Goal: Transaction & Acquisition: Book appointment/travel/reservation

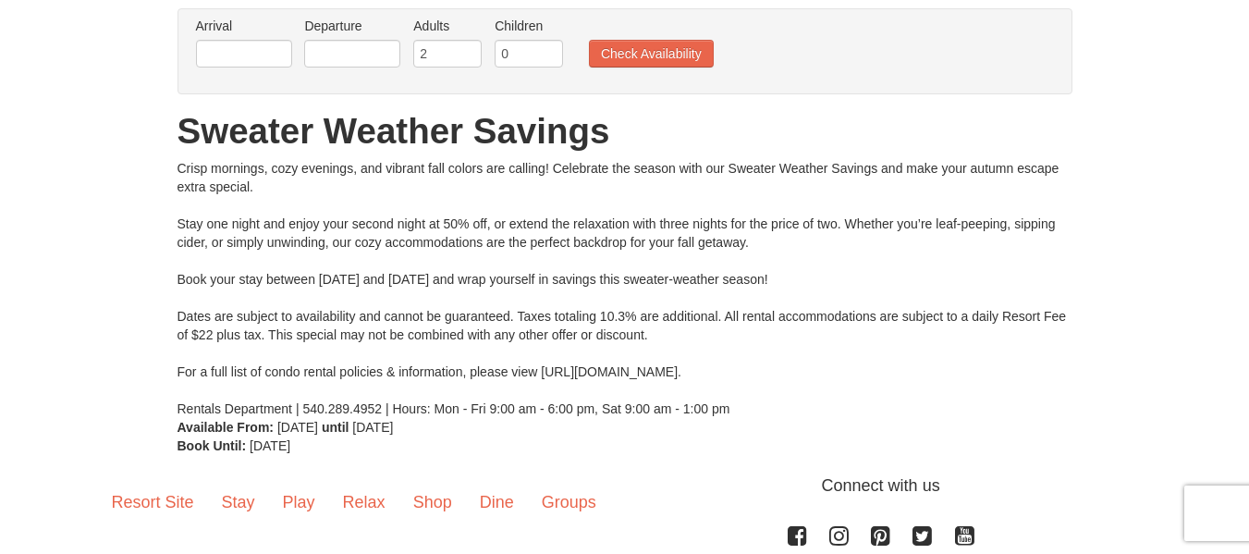
scroll to position [155, 0]
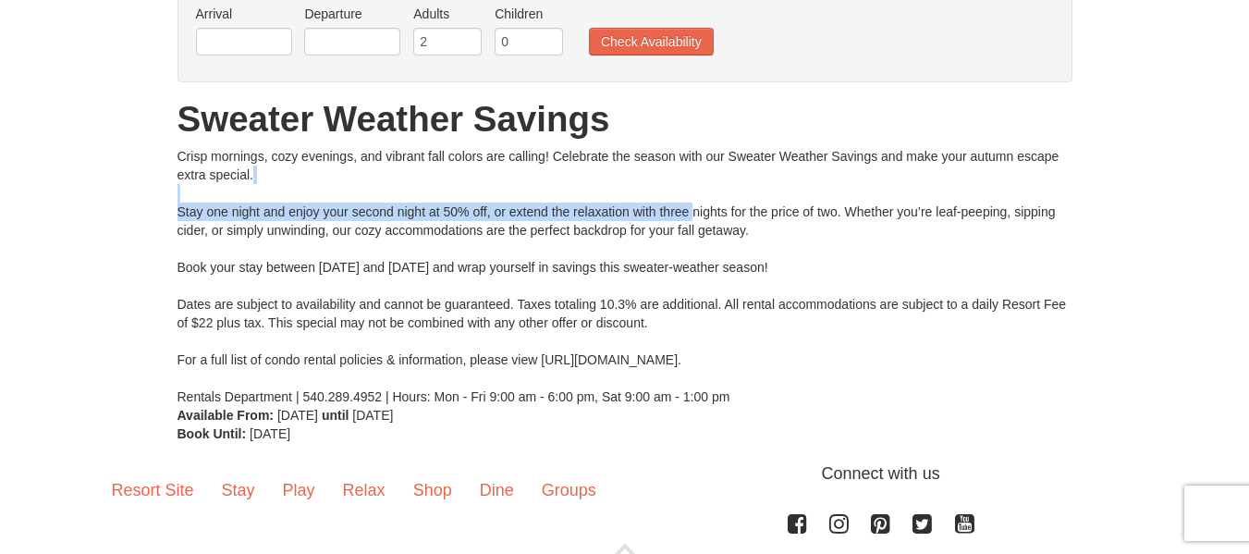
drag, startPoint x: 226, startPoint y: 200, endPoint x: 695, endPoint y: 207, distance: 469.6
click at [695, 207] on div "Crisp mornings, cozy evenings, and vibrant fall colors are calling! Celebrate t…" at bounding box center [624, 276] width 895 height 259
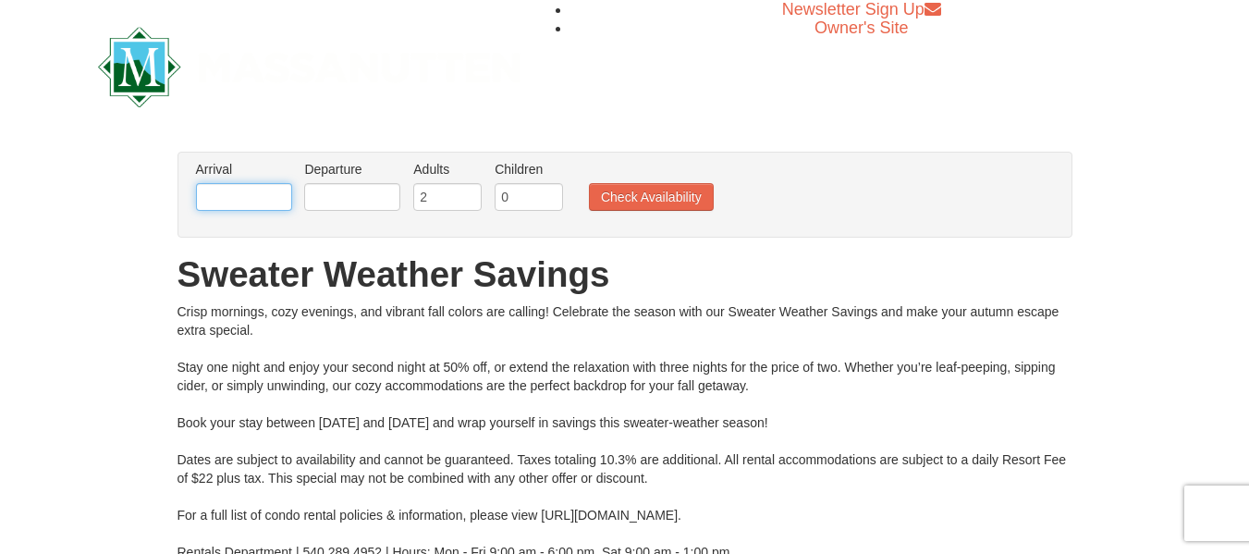
click at [249, 202] on input "text" at bounding box center [244, 197] width 96 height 28
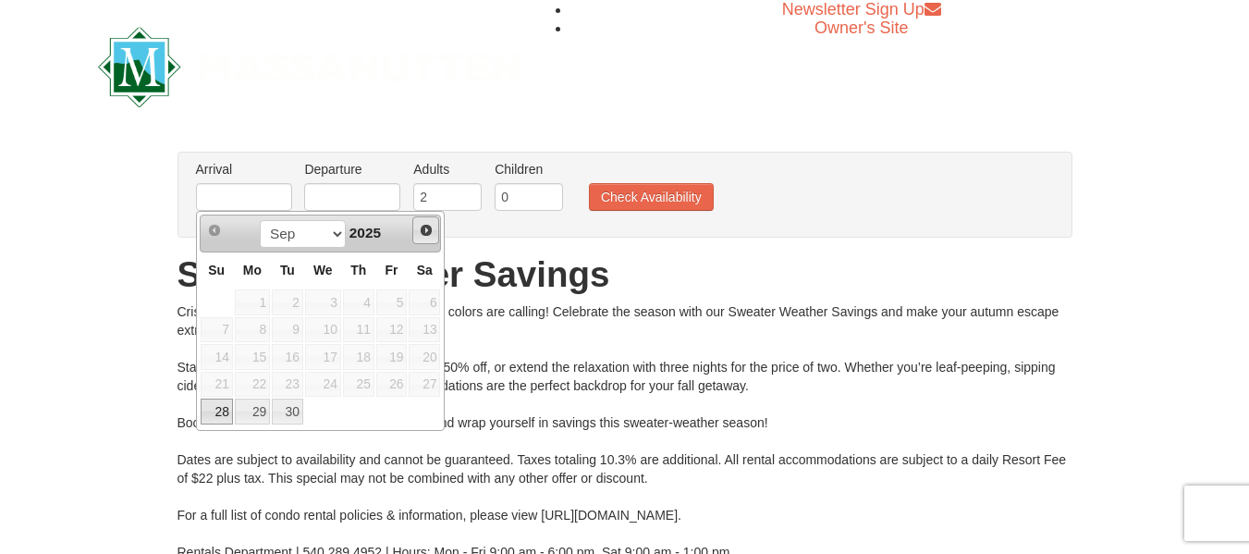
click at [423, 225] on span "Next" at bounding box center [426, 230] width 15 height 15
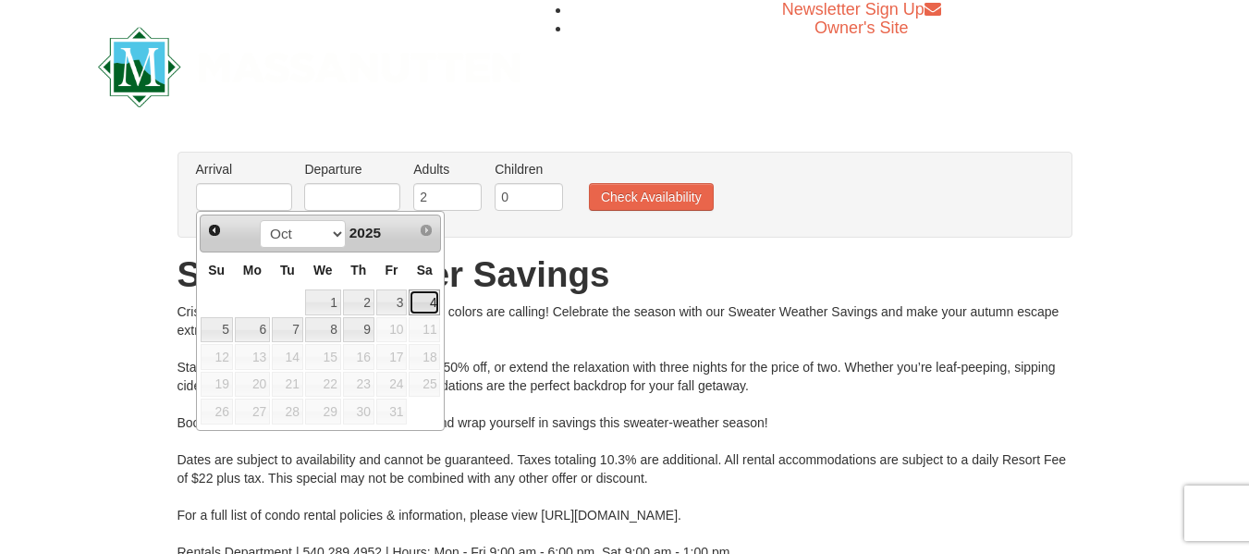
click at [421, 304] on link "4" at bounding box center [423, 302] width 31 height 26
type input "[DATE]"
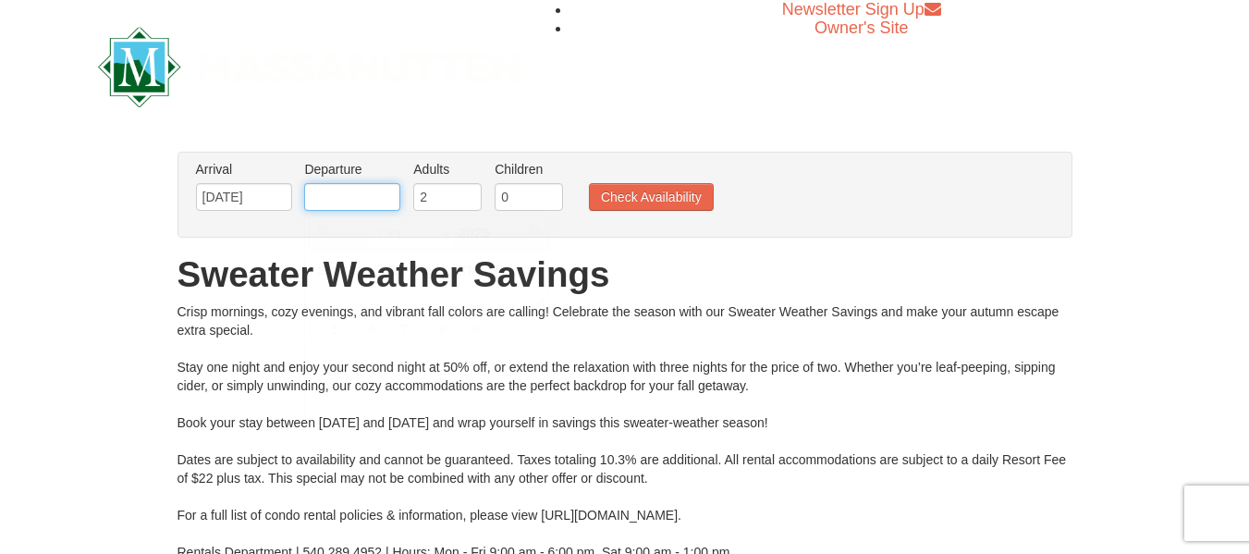
click at [366, 204] on input "text" at bounding box center [352, 197] width 96 height 28
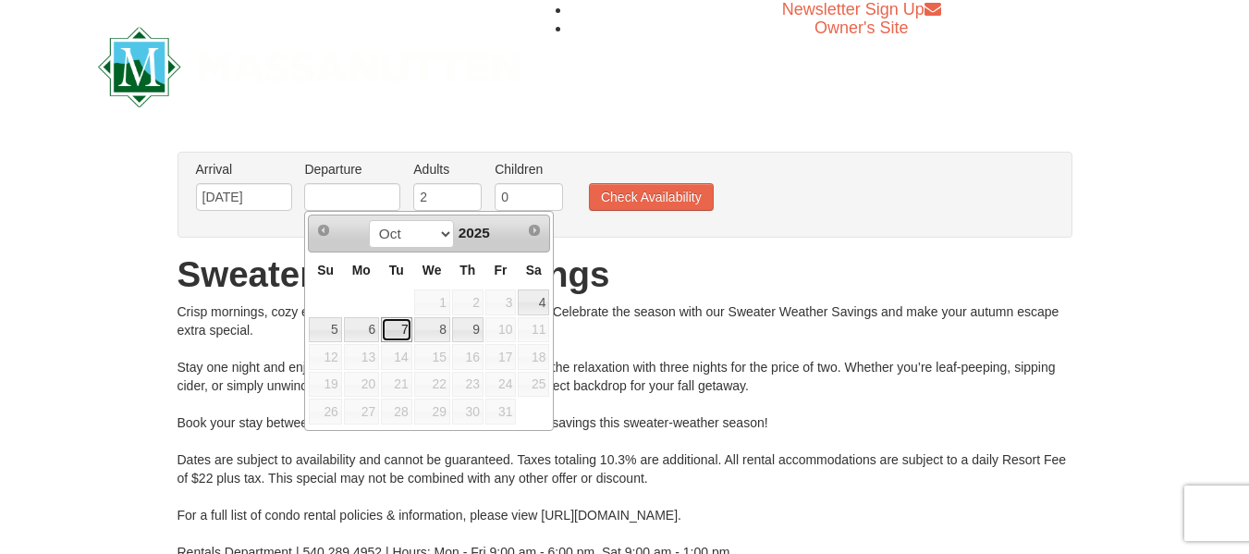
click at [406, 334] on link "7" at bounding box center [396, 330] width 31 height 26
type input "[DATE]"
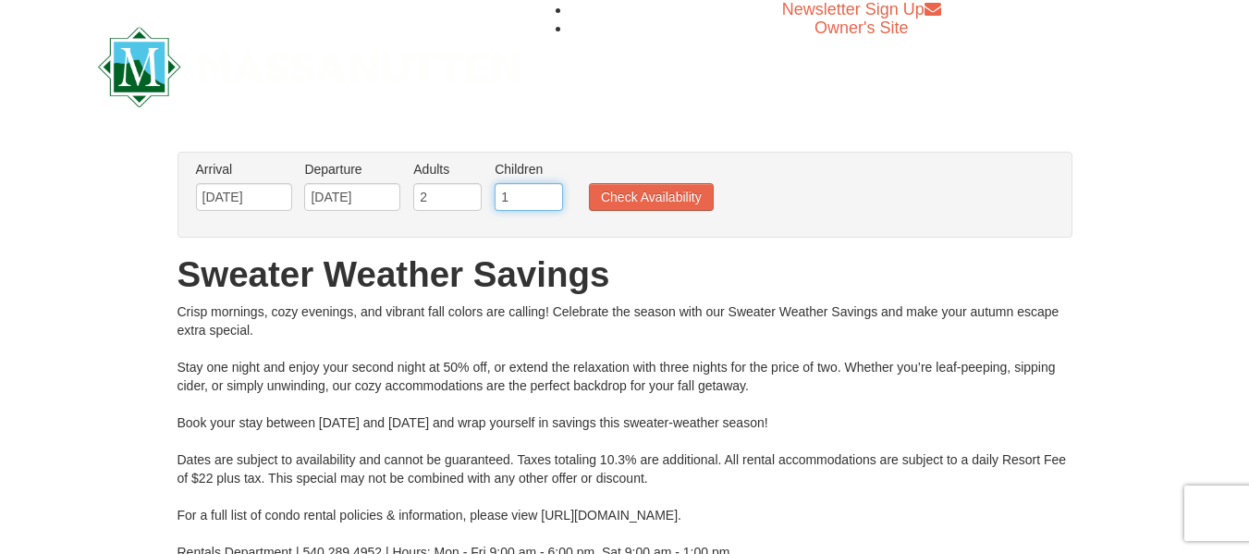
click at [546, 191] on input "1" at bounding box center [528, 197] width 68 height 28
type input "2"
click at [554, 189] on input "2" at bounding box center [528, 197] width 68 height 28
click at [608, 201] on button "Check Availability" at bounding box center [651, 197] width 125 height 28
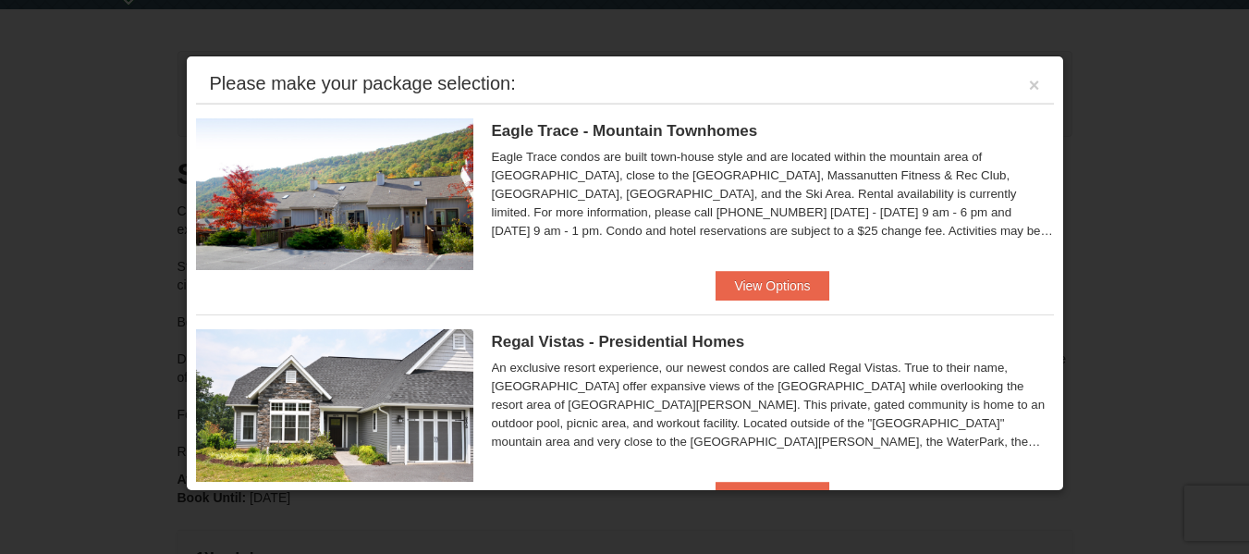
scroll to position [48, 0]
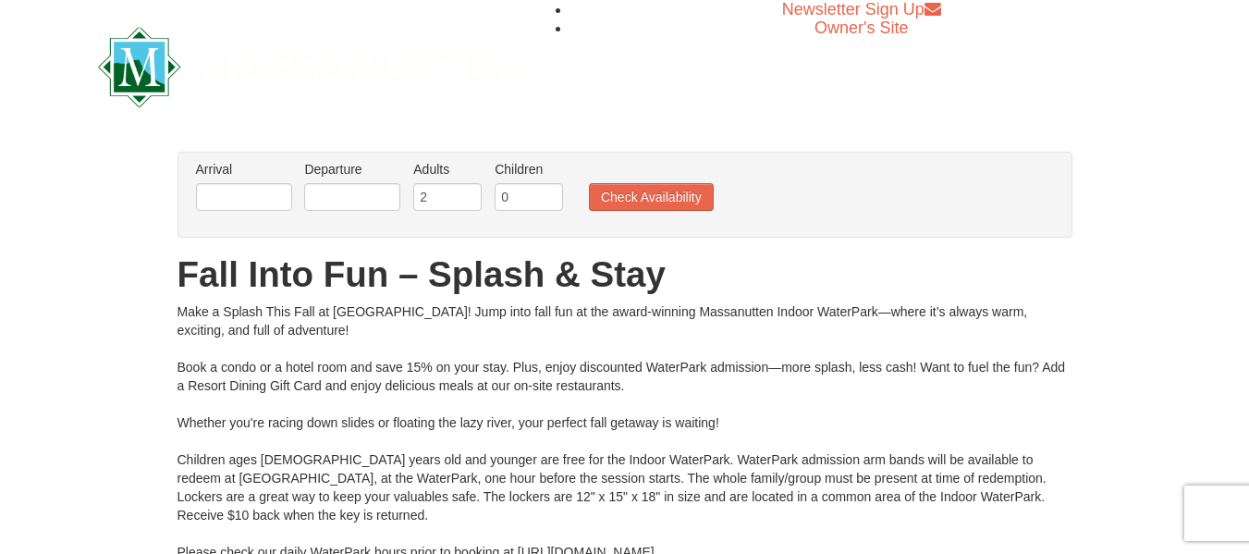
drag, startPoint x: 300, startPoint y: 316, endPoint x: 651, endPoint y: 328, distance: 350.5
click at [651, 328] on div "Make a Splash This Fall at Massanutten! Jump into fall fun at the award-winning…" at bounding box center [624, 496] width 895 height 388
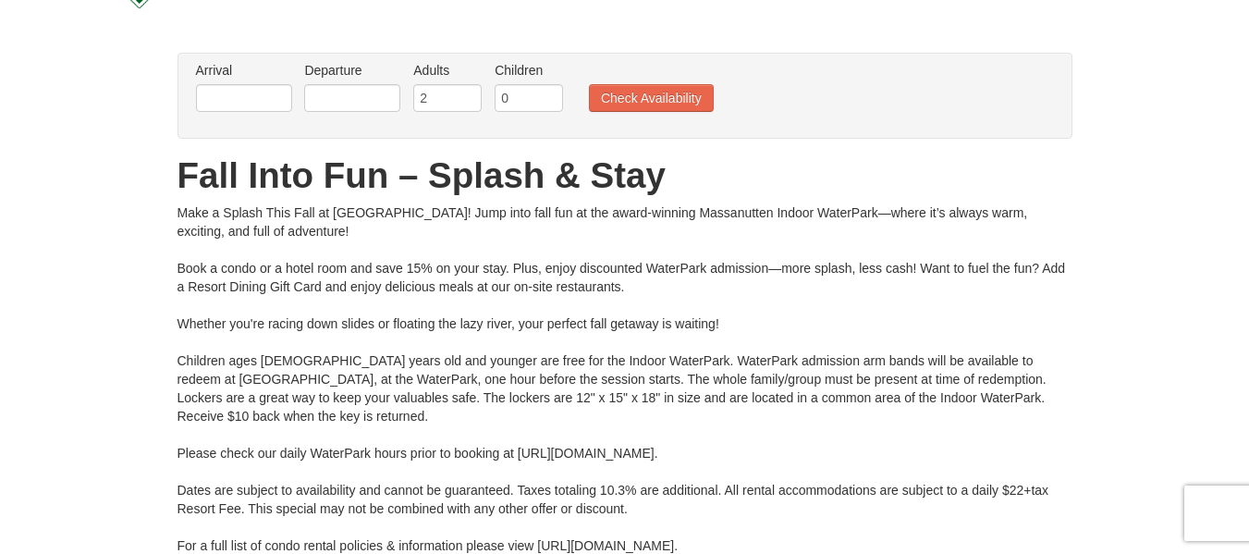
scroll to position [115, 0]
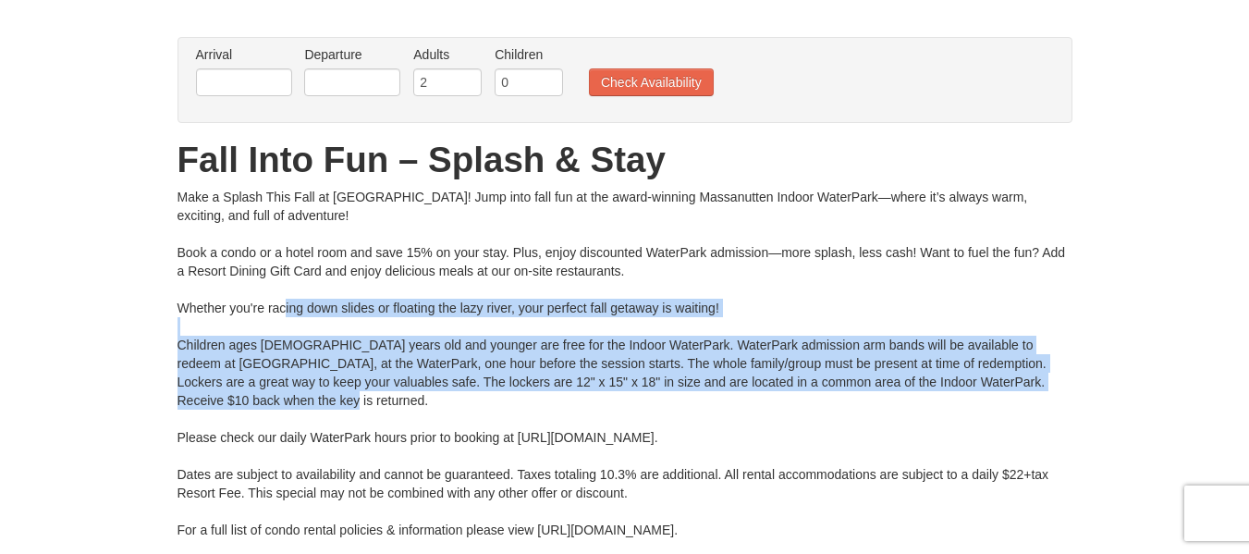
drag, startPoint x: 287, startPoint y: 305, endPoint x: 674, endPoint y: 408, distance: 400.8
click at [674, 408] on div "Make a Splash This Fall at Massanutten! Jump into fall fun at the award-winning…" at bounding box center [624, 382] width 895 height 388
